Goal: Task Accomplishment & Management: Use online tool/utility

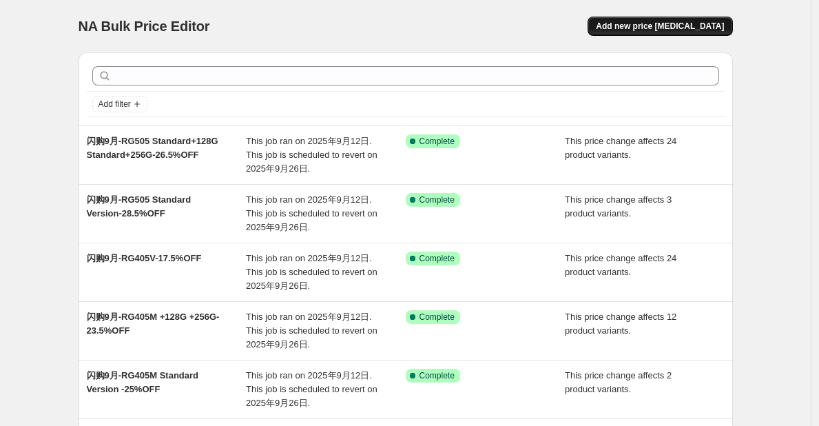
click at [644, 25] on span "Add new price [MEDICAL_DATA]" at bounding box center [660, 26] width 128 height 11
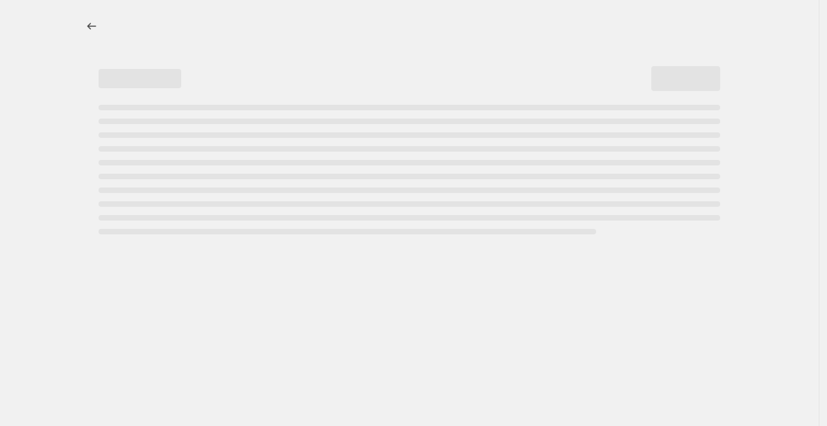
select select "percentage"
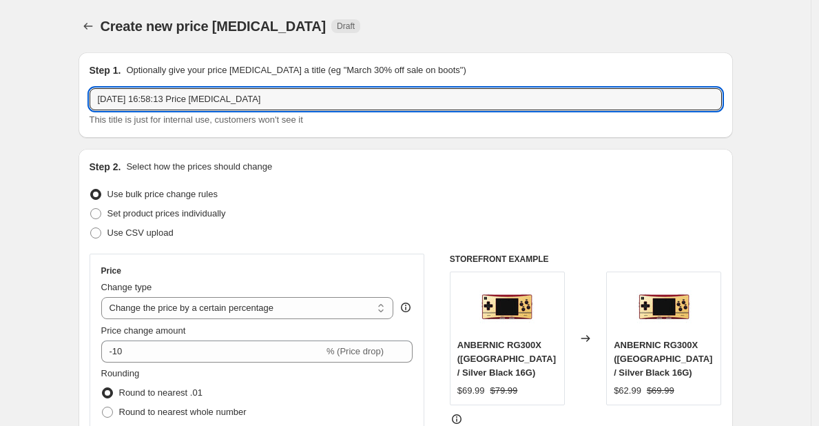
drag, startPoint x: 294, startPoint y: 100, endPoint x: 70, endPoint y: 99, distance: 223.3
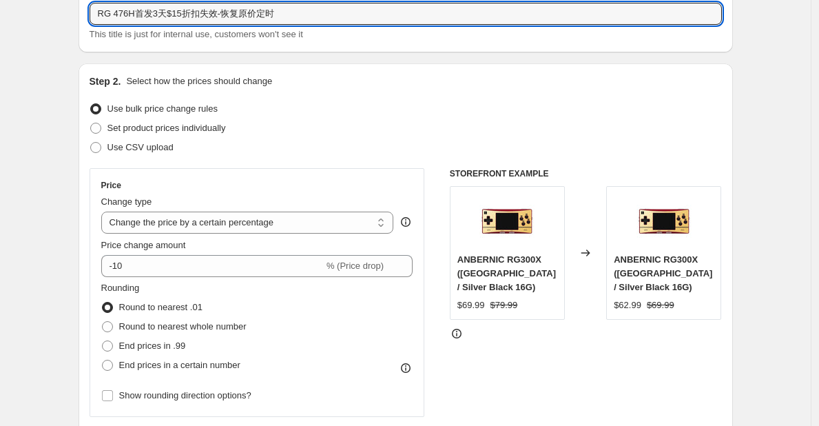
scroll to position [93, 0]
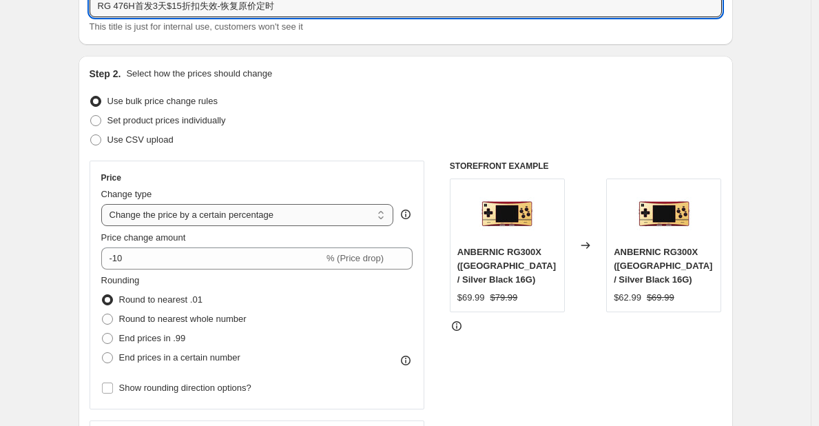
type input "RG 476H首发3天$15折扣失效-恢复原价定时"
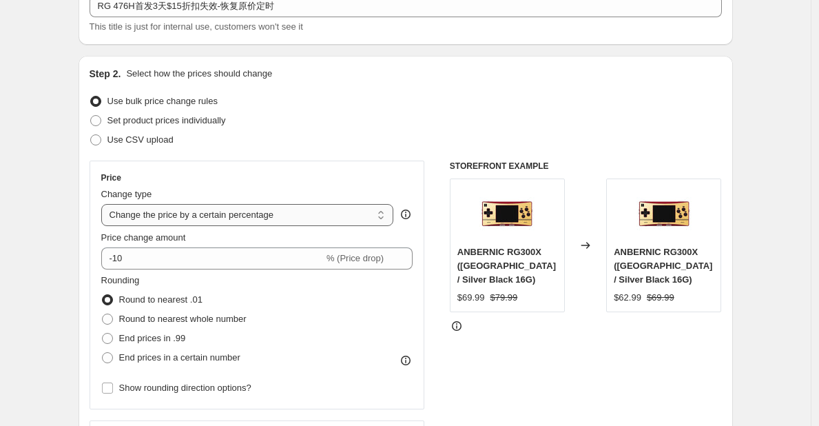
click at [303, 216] on select "Change the price to a certain amount Change the price by a certain amount Chang…" at bounding box center [247, 215] width 293 height 22
select select "by"
click at [105, 204] on select "Change the price to a certain amount Change the price by a certain amount Chang…" at bounding box center [247, 215] width 293 height 22
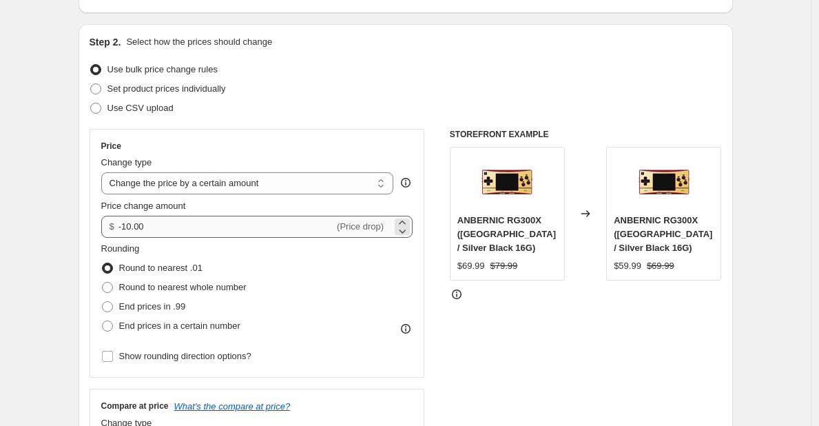
scroll to position [125, 0]
click at [299, 185] on select "Change the price to a certain amount Change the price by a certain amount Chang…" at bounding box center [247, 183] width 293 height 22
click at [312, 152] on div "Price Change type Change the price to a certain amount Change the price by a ce…" at bounding box center [257, 252] width 312 height 225
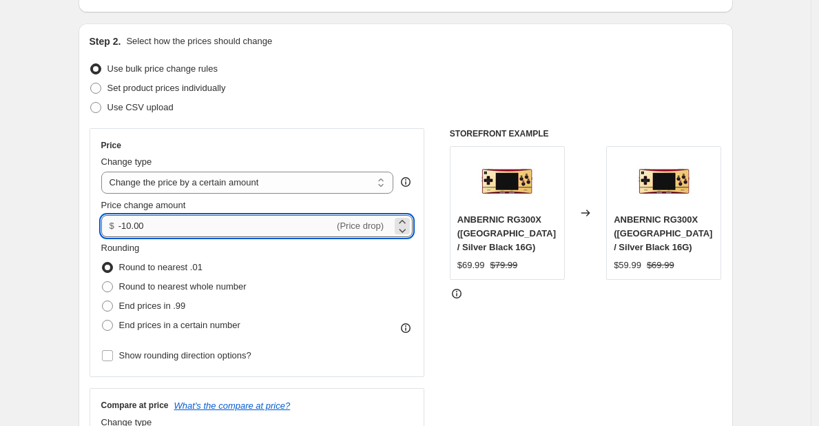
click at [127, 228] on input "-10.00" at bounding box center [227, 226] width 216 height 22
click at [136, 228] on input "10.00" at bounding box center [219, 226] width 200 height 22
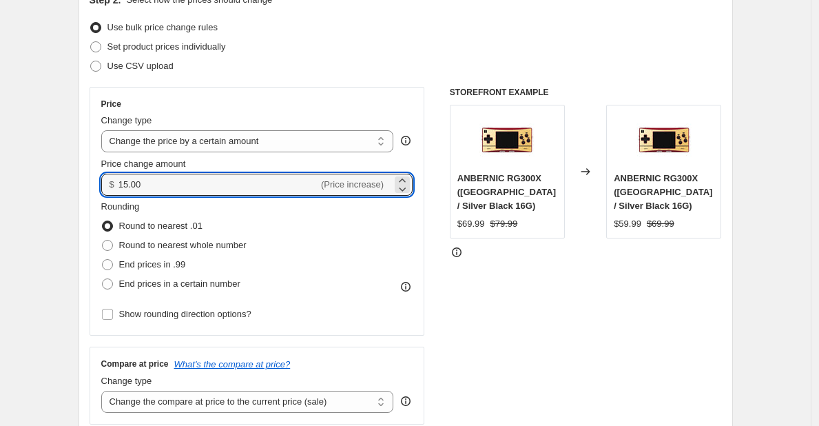
scroll to position [176, 0]
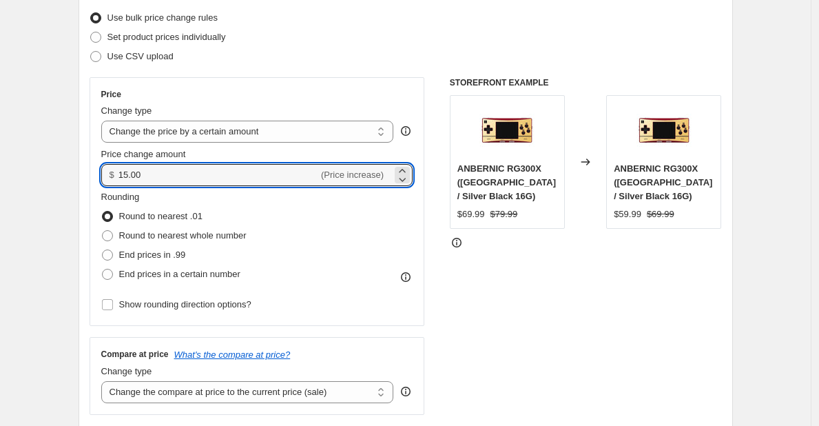
type input "15.00"
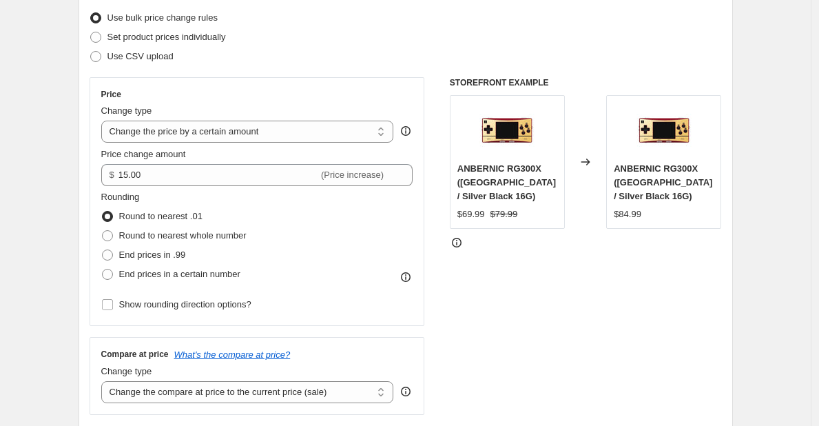
click at [371, 55] on div "Use CSV upload" at bounding box center [406, 56] width 633 height 19
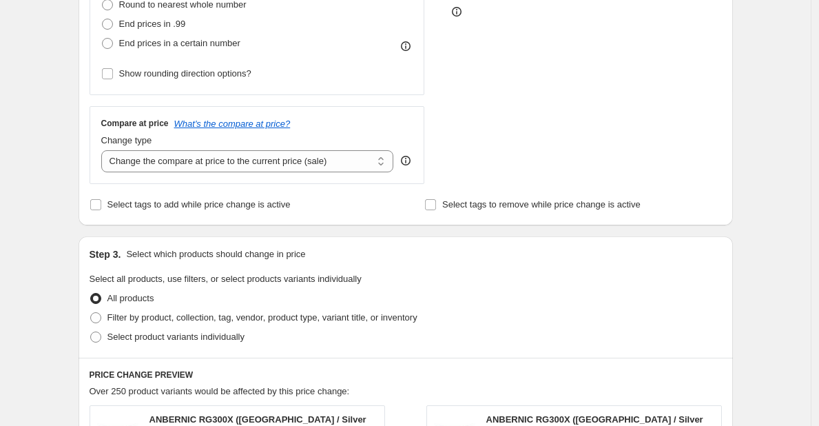
scroll to position [408, 0]
click at [289, 160] on select "Change the compare at price to the current price (sale) Change the compare at p…" at bounding box center [247, 161] width 293 height 22
select select "no_change"
click at [105, 150] on select "Change the compare at price to the current price (sale) Change the compare at p…" at bounding box center [247, 161] width 293 height 22
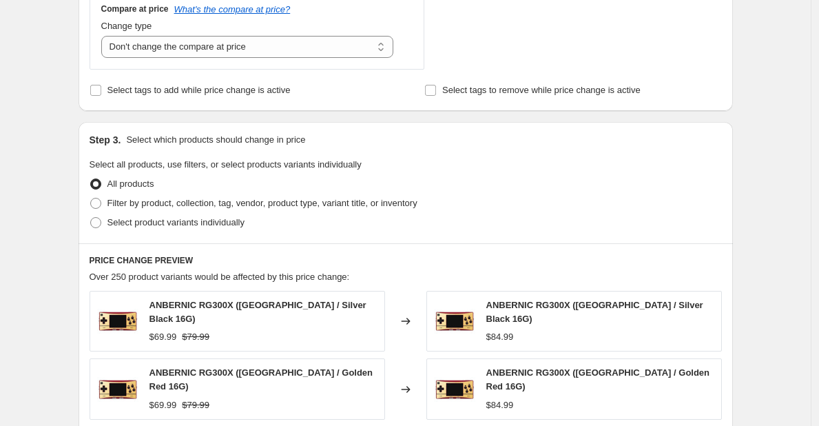
scroll to position [527, 0]
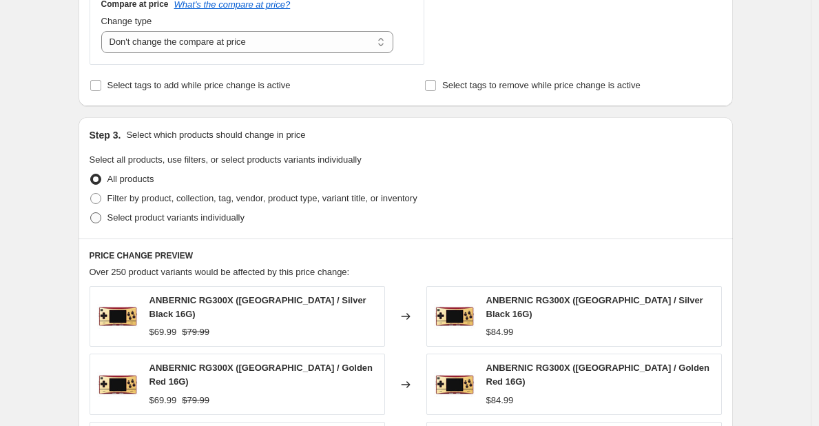
click at [222, 220] on span "Select product variants individually" at bounding box center [176, 217] width 137 height 10
click at [91, 213] on input "Select product variants individually" at bounding box center [90, 212] width 1 height 1
radio input "true"
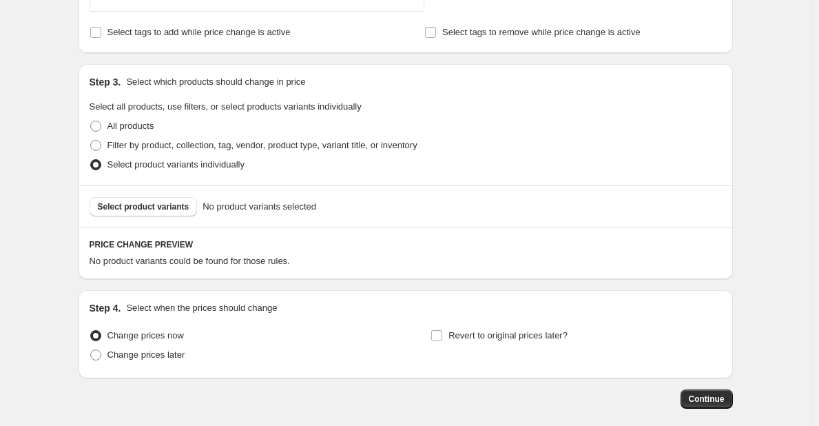
scroll to position [584, 0]
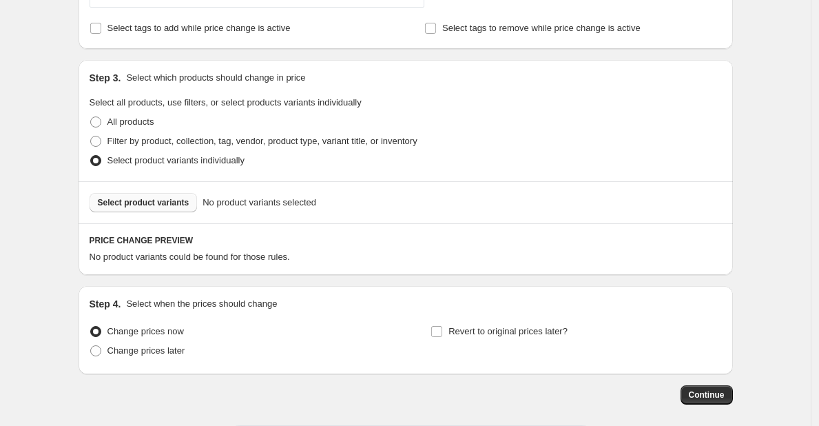
click at [174, 207] on span "Select product variants" at bounding box center [144, 202] width 92 height 11
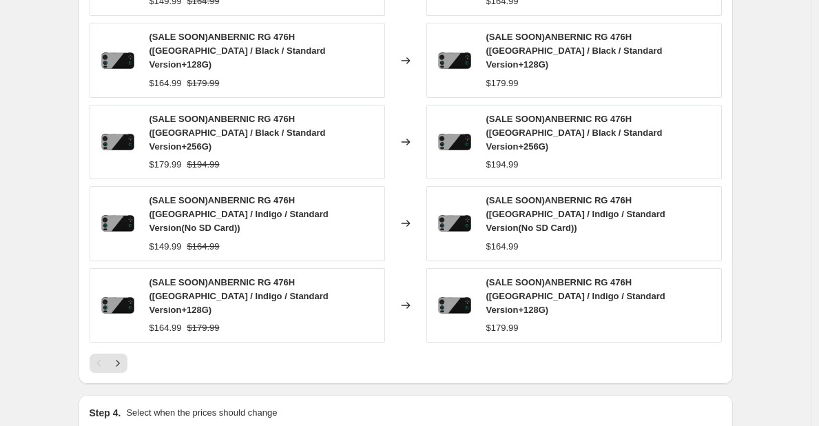
scroll to position [912, 0]
click at [124, 357] on icon "Next" at bounding box center [118, 364] width 14 height 14
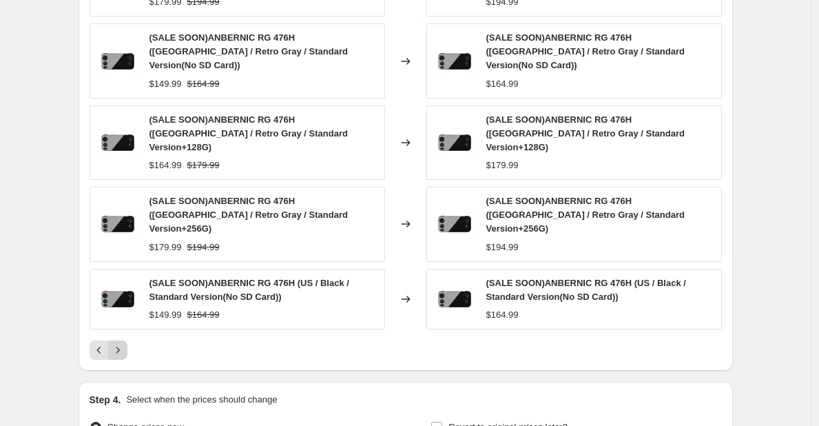
click at [124, 343] on icon "Next" at bounding box center [118, 350] width 14 height 14
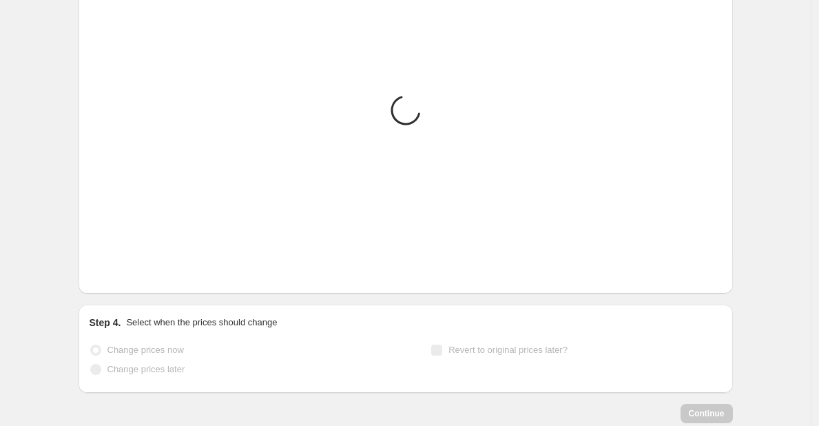
scroll to position [813, 0]
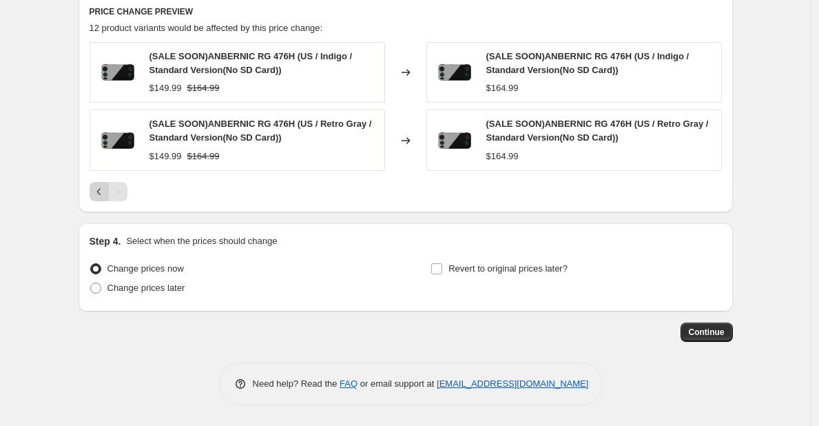
click at [96, 187] on icon "Previous" at bounding box center [99, 192] width 14 height 14
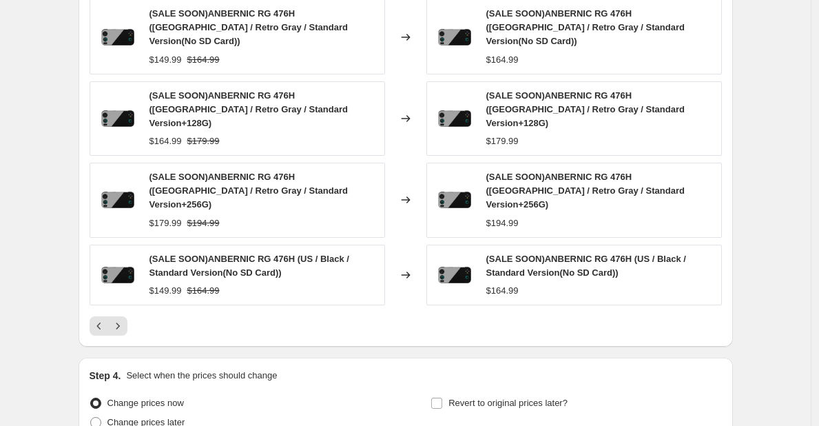
scroll to position [1017, 0]
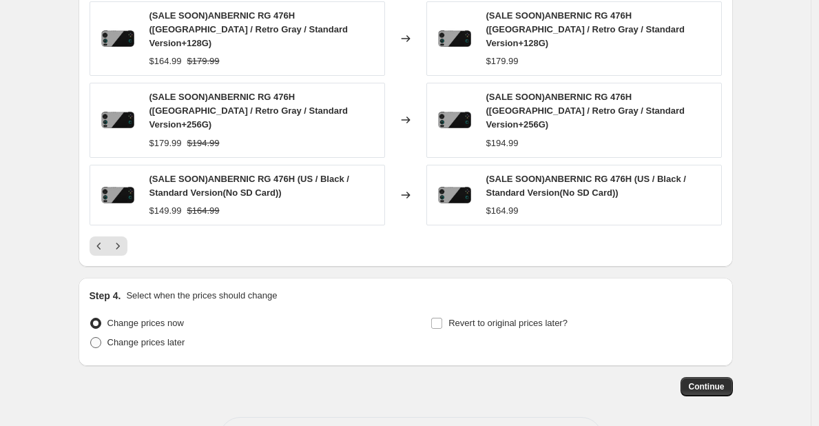
click at [175, 337] on span "Change prices later" at bounding box center [147, 342] width 78 height 10
click at [91, 337] on input "Change prices later" at bounding box center [90, 337] width 1 height 1
radio input "true"
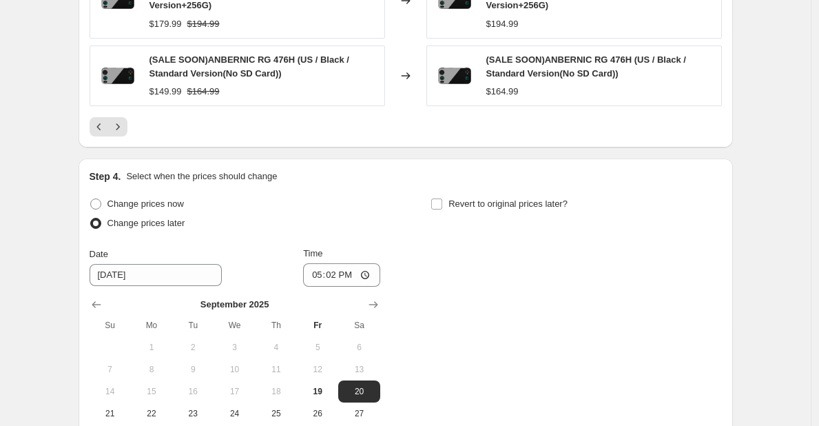
scroll to position [1176, 0]
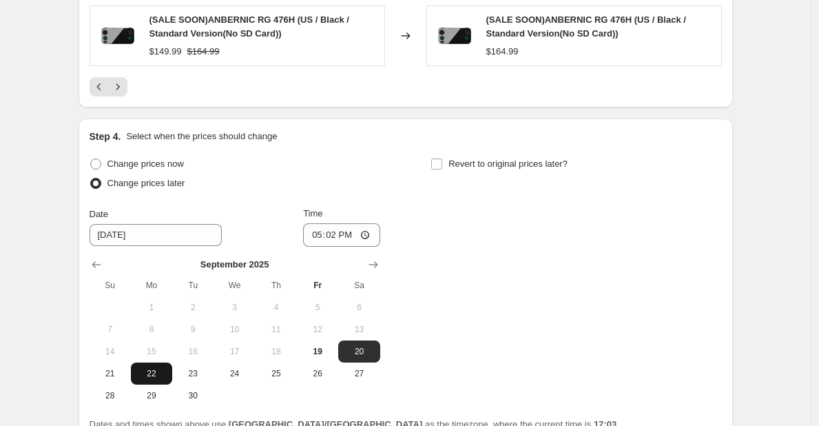
click at [155, 362] on button "22" at bounding box center [151, 373] width 41 height 22
type input "[DATE]"
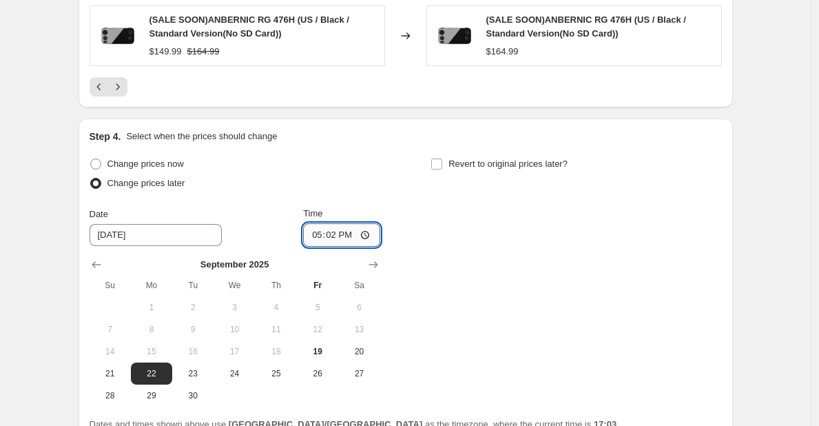
click at [335, 223] on input "17:02" at bounding box center [341, 234] width 77 height 23
type input "18:00"
click at [449, 242] on div "Change prices now Change prices later Date [DATE] Time 18:00 [DATE] Su Mo Tu We…" at bounding box center [406, 280] width 633 height 252
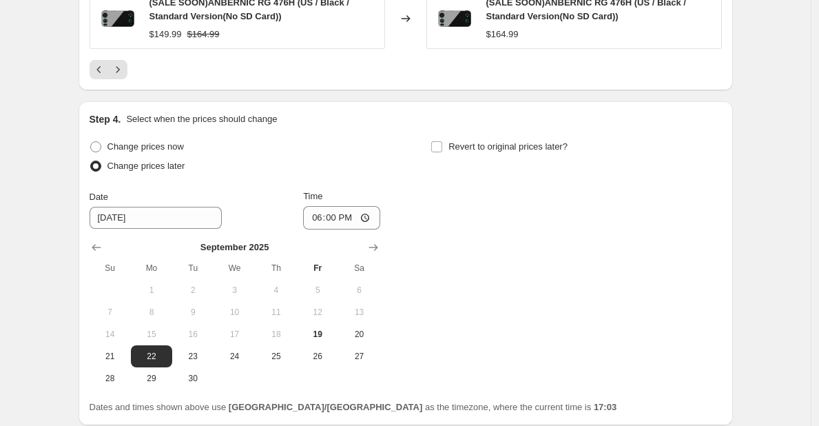
scroll to position [1194, 0]
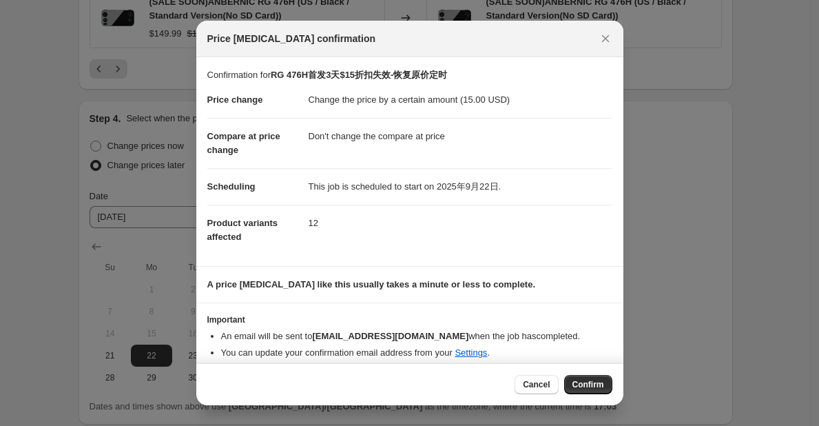
scroll to position [10, 0]
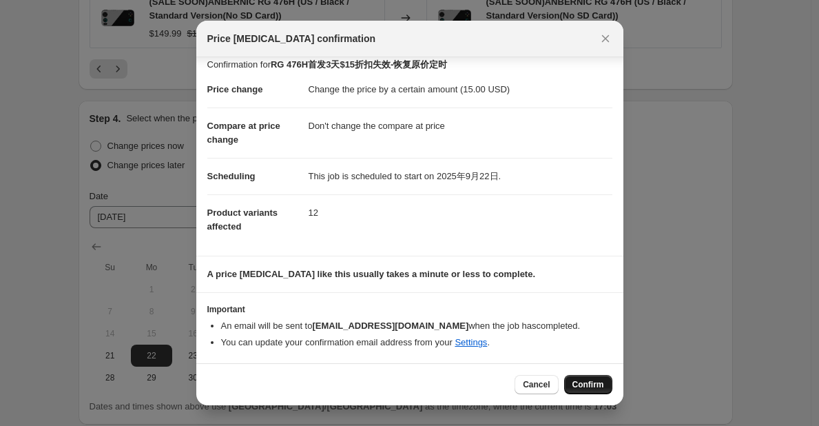
click at [582, 384] on span "Confirm" at bounding box center [589, 384] width 32 height 11
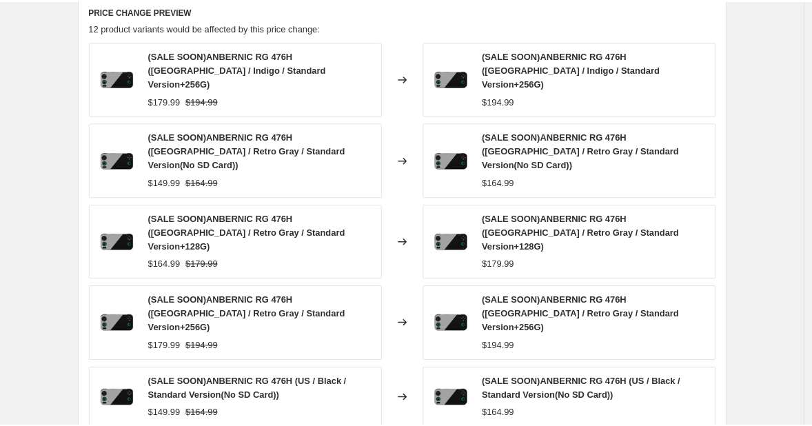
scroll to position [898, 0]
